Goal: Check status: Check status

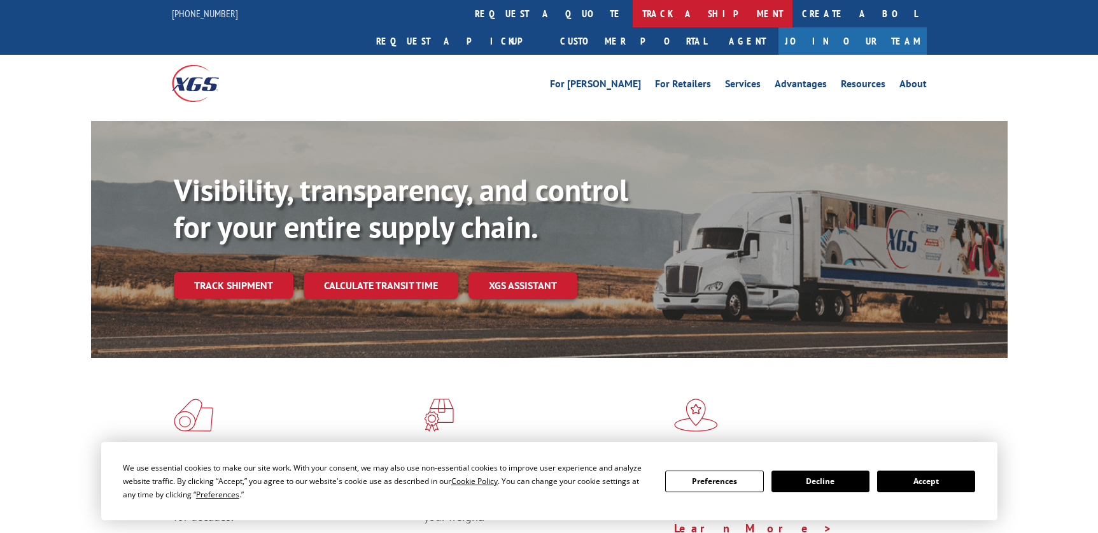
click at [633, 10] on link "track a shipment" at bounding box center [713, 13] width 160 height 27
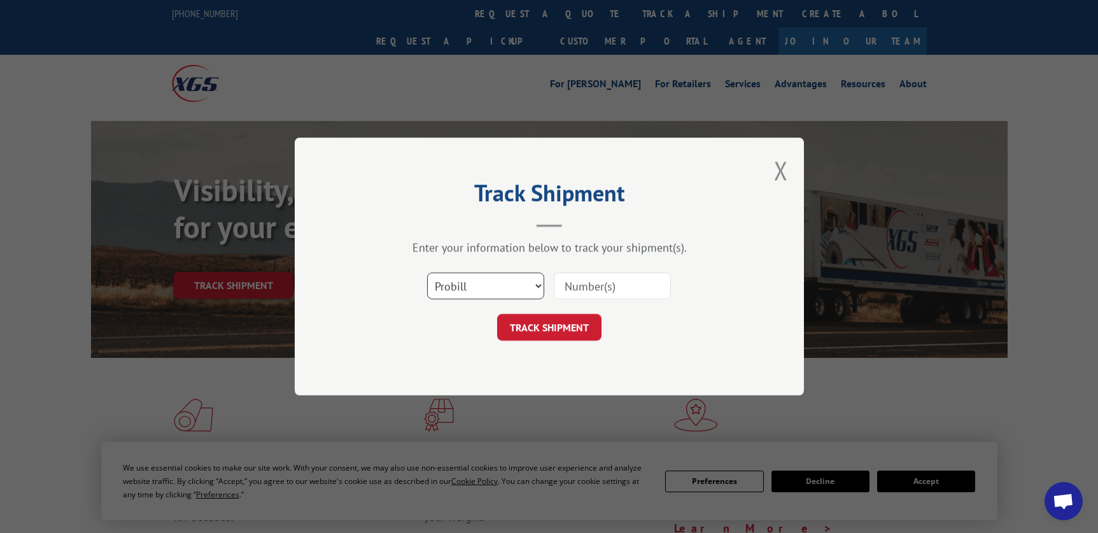
drag, startPoint x: 535, startPoint y: 282, endPoint x: 531, endPoint y: 295, distance: 13.1
click at [535, 282] on select "Select category... Probill BOL PO" at bounding box center [485, 285] width 117 height 27
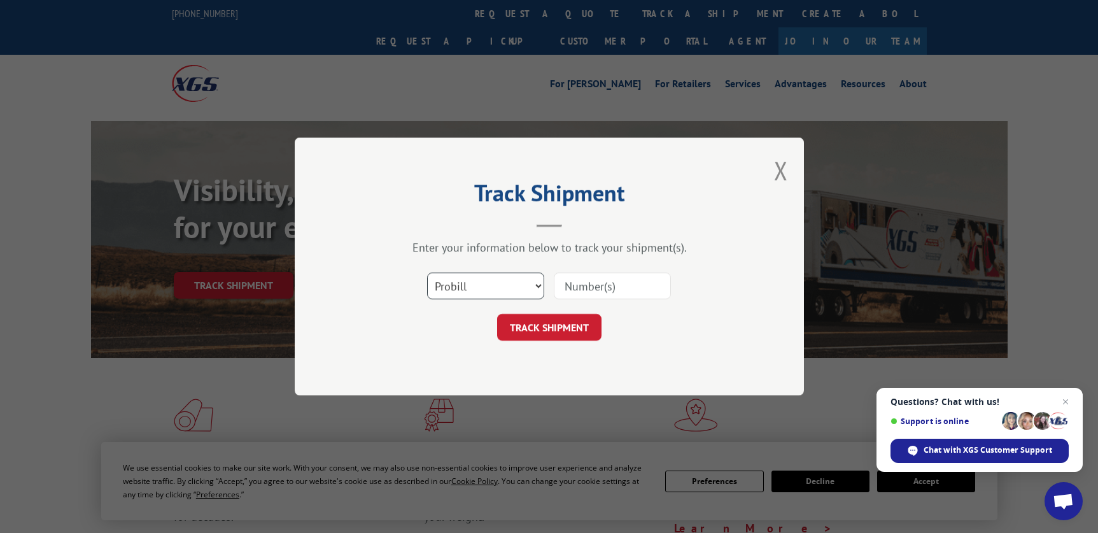
select select "bol"
click at [427, 272] on select "Select category... Probill BOL PO" at bounding box center [485, 285] width 117 height 27
click at [599, 293] on input at bounding box center [612, 285] width 117 height 27
type input "6100050753"
click at [532, 327] on button "TRACK SHIPMENT" at bounding box center [549, 327] width 104 height 27
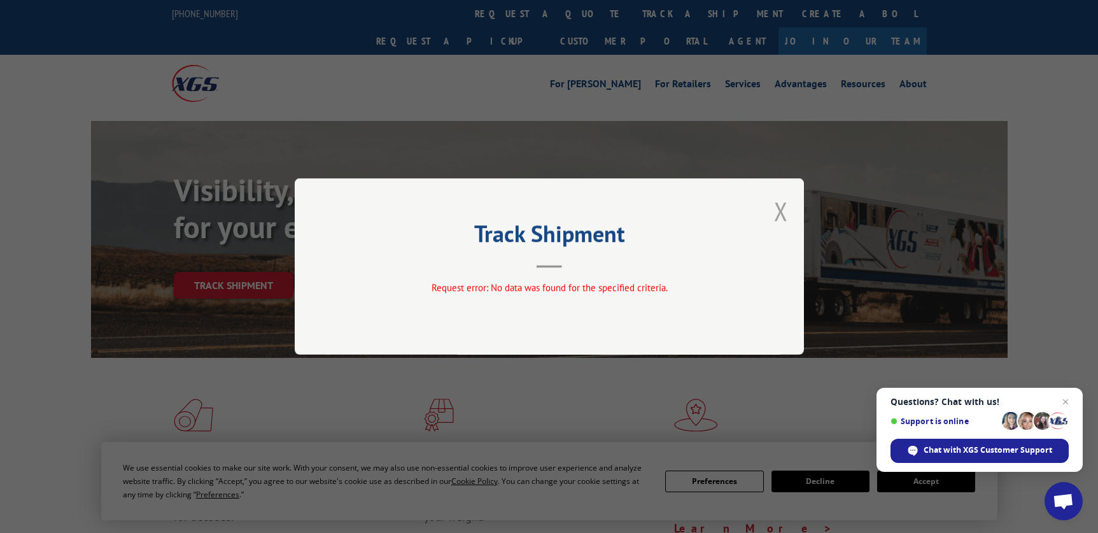
click at [782, 216] on button "Close modal" at bounding box center [781, 211] width 14 height 34
